Goal: Task Accomplishment & Management: Manage account settings

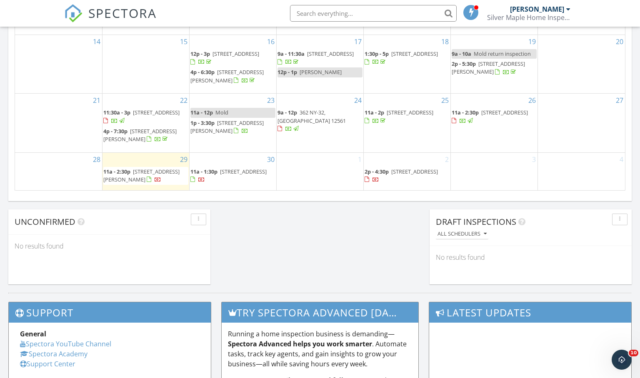
scroll to position [574, 0]
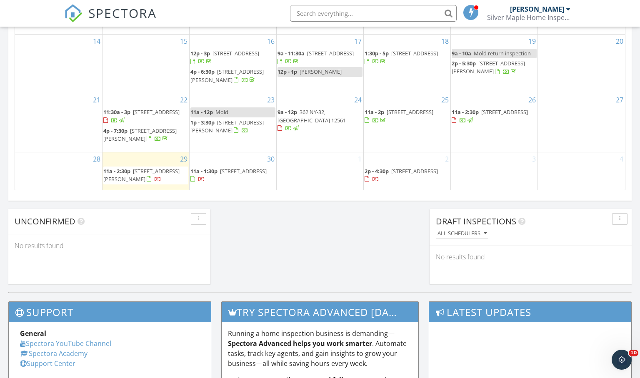
click at [220, 175] on span "120 Prospect Ave, Middletown 10940" at bounding box center [243, 170] width 47 height 7
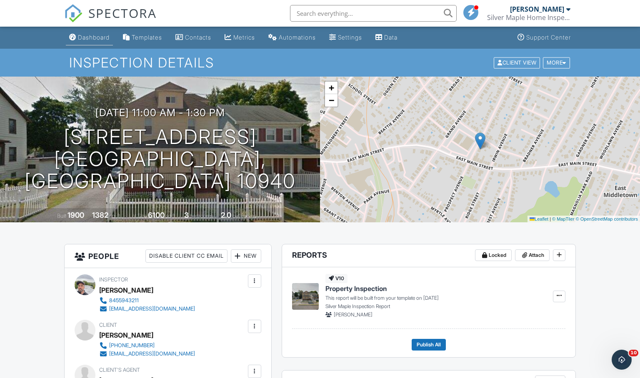
click at [95, 38] on div "Dashboard" at bounding box center [94, 37] width 32 height 7
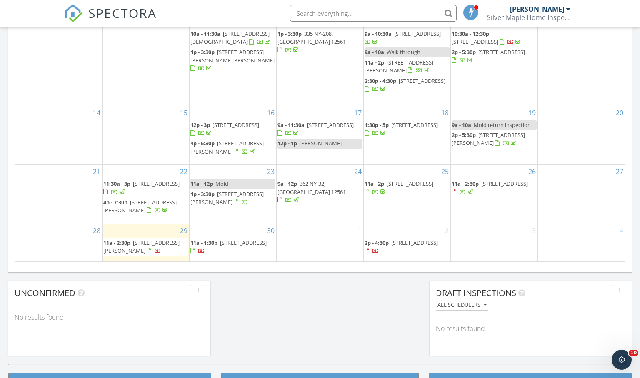
scroll to position [519, 0]
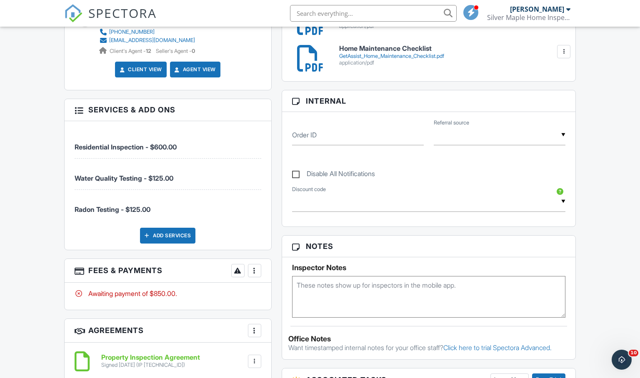
scroll to position [410, 0]
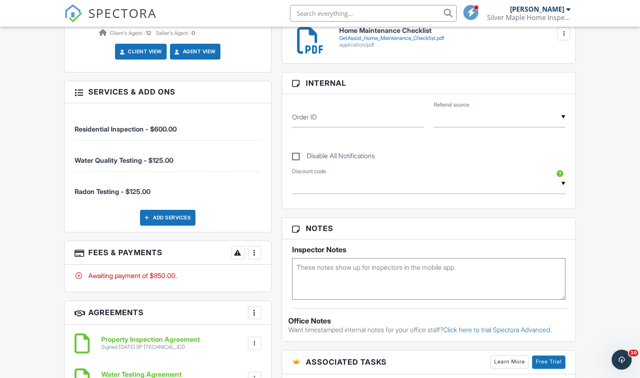
click at [255, 249] on div at bounding box center [254, 253] width 8 height 8
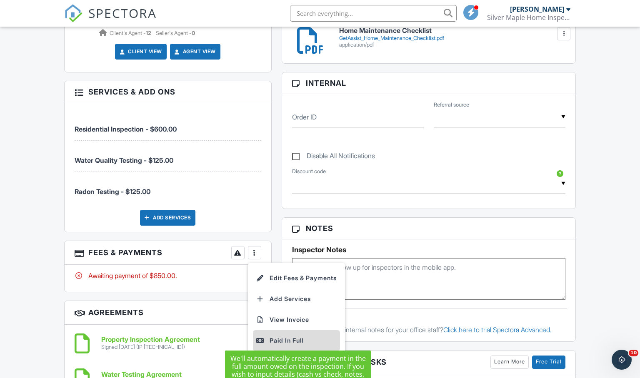
click at [295, 336] on div "Paid In Full" at bounding box center [296, 341] width 80 height 10
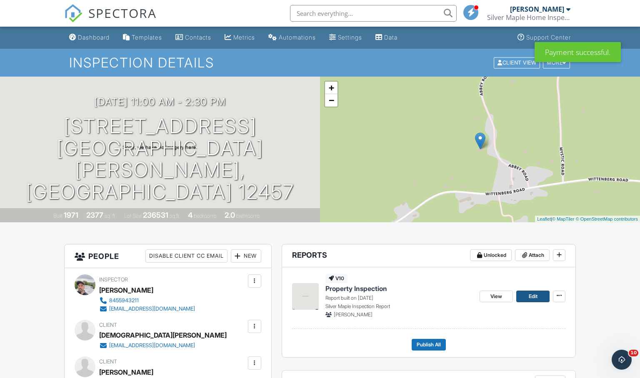
click at [530, 299] on span "Edit" at bounding box center [533, 296] width 9 height 8
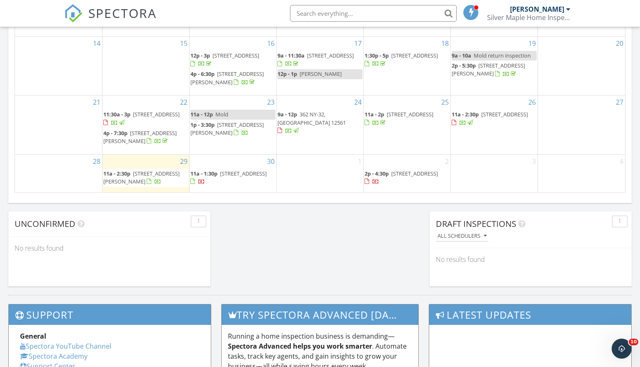
scroll to position [569, 0]
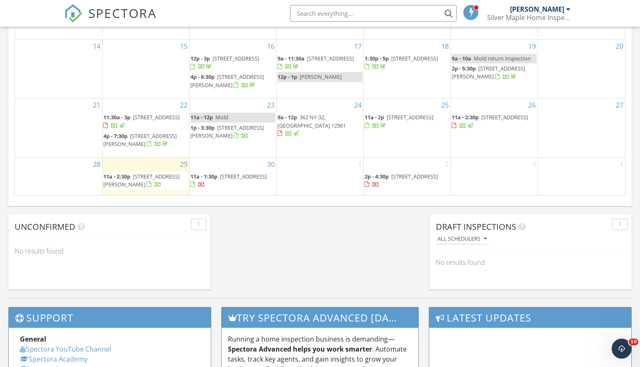
click at [300, 130] on div at bounding box center [288, 134] width 22 height 8
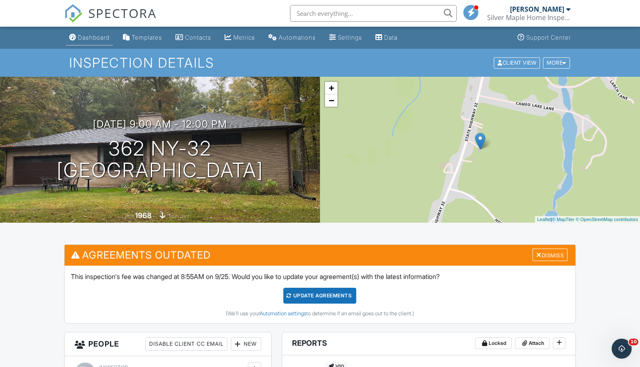
click at [105, 37] on div "Dashboard" at bounding box center [94, 37] width 32 height 7
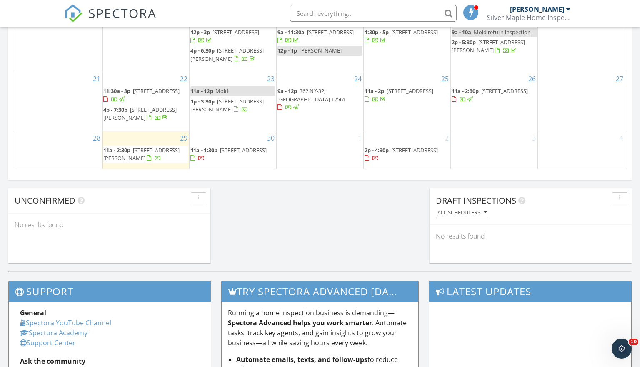
scroll to position [596, 0]
click at [473, 90] on span "11a - 2:30p" at bounding box center [465, 90] width 27 height 7
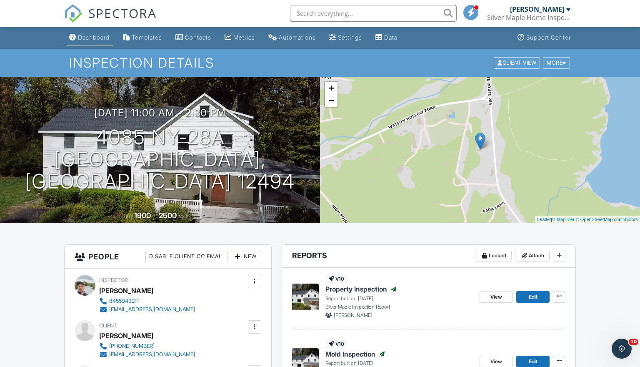
click at [95, 38] on div "Dashboard" at bounding box center [94, 37] width 32 height 7
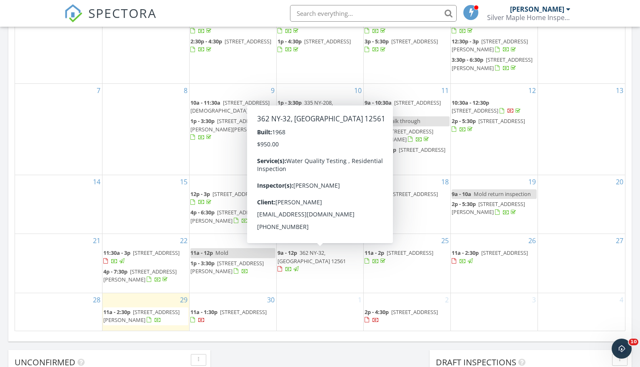
scroll to position [434, 0]
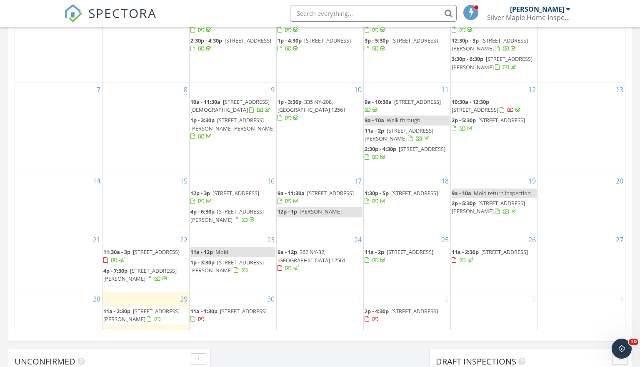
click at [154, 251] on span "25 Country Pond Ln, Modena 12548" at bounding box center [156, 251] width 47 height 7
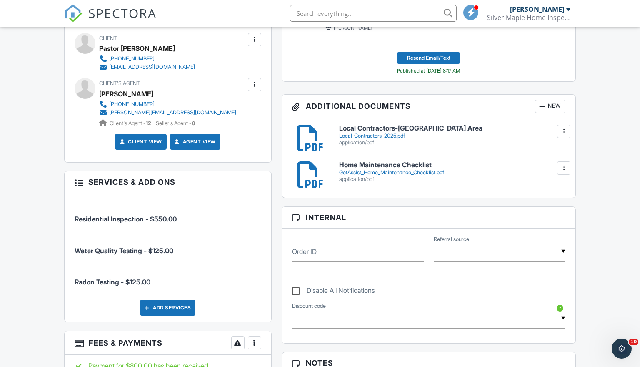
scroll to position [209, 0]
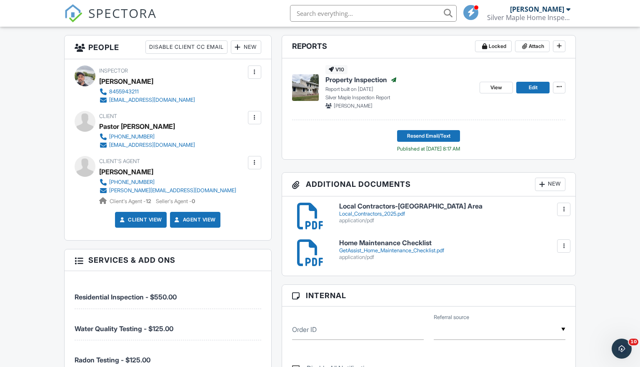
click at [160, 220] on link "Client View" at bounding box center [140, 219] width 44 height 8
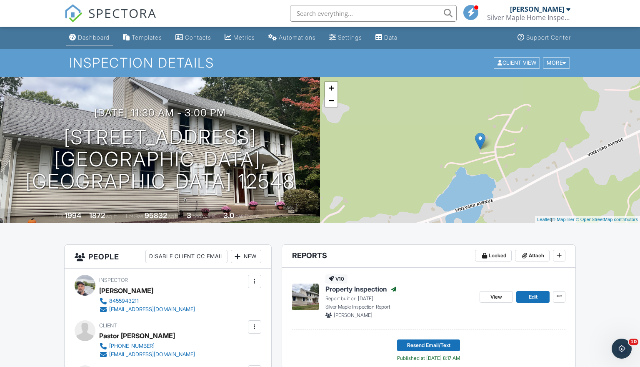
scroll to position [0, 0]
click at [97, 38] on div "Dashboard" at bounding box center [94, 37] width 32 height 7
